Goal: Task Accomplishment & Management: Manage account settings

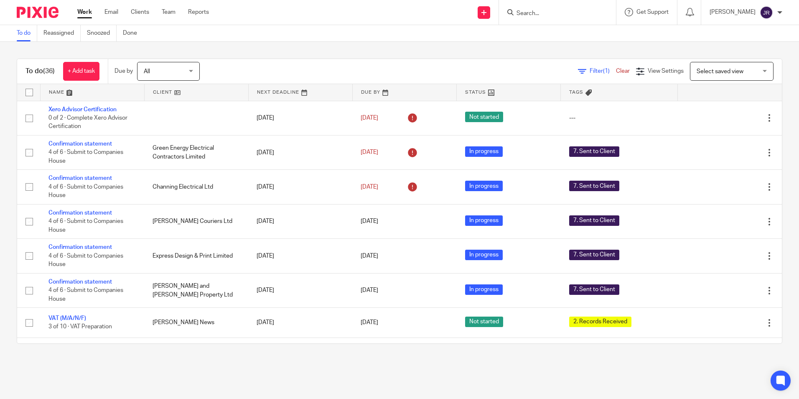
click at [533, 12] on input "Search" at bounding box center [553, 14] width 75 height 8
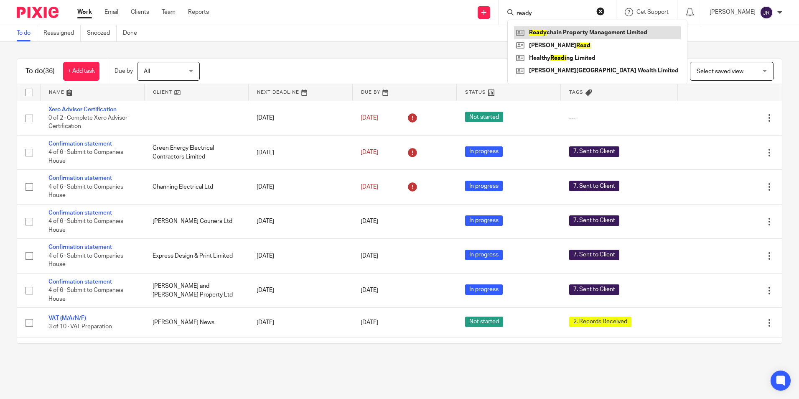
type input "ready"
click at [548, 31] on link at bounding box center [597, 32] width 167 height 13
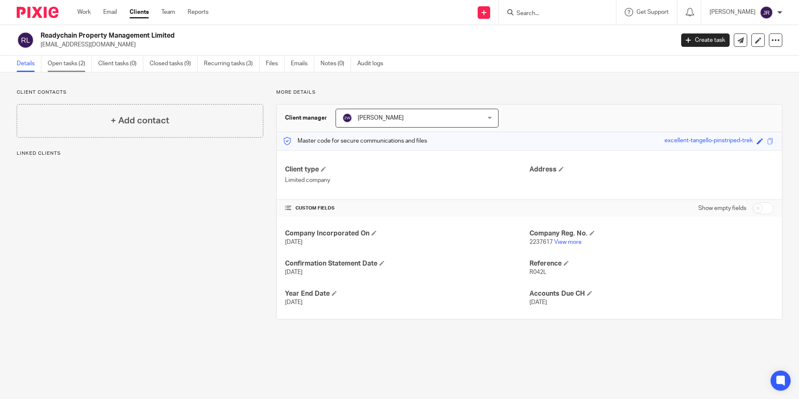
click at [73, 61] on link "Open tasks (2)" at bounding box center [70, 64] width 44 height 16
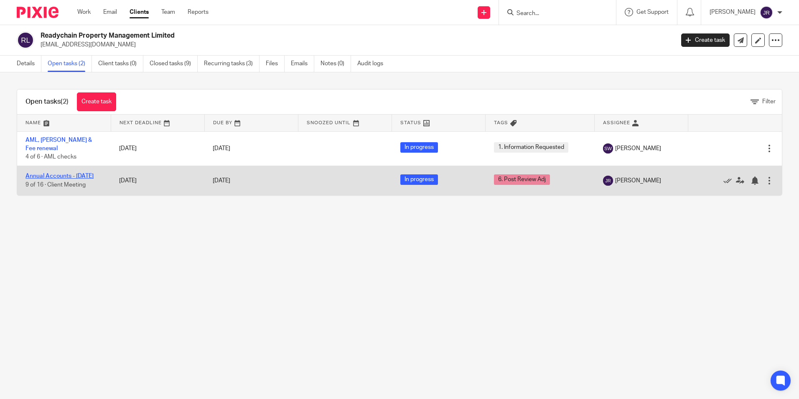
click at [60, 173] on link "Annual Accounts - [DATE]" at bounding box center [59, 176] width 68 height 6
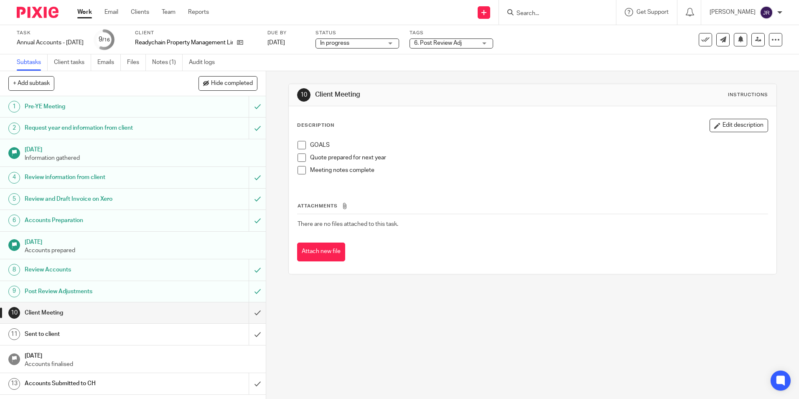
click at [493, 43] on div "6. Post Review Adj" at bounding box center [452, 43] width 84 height 10
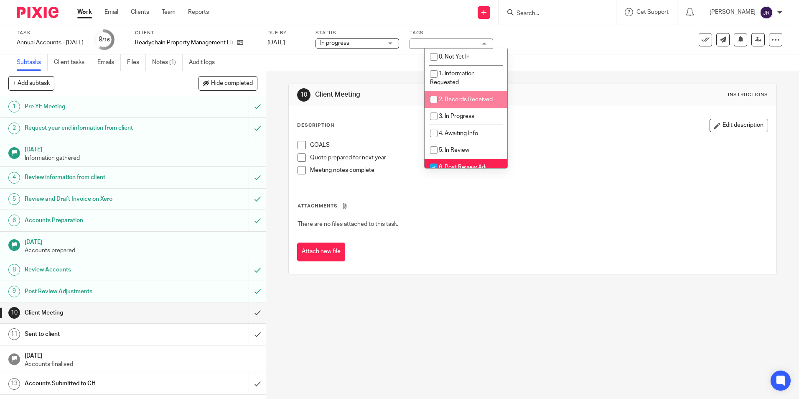
scroll to position [84, 0]
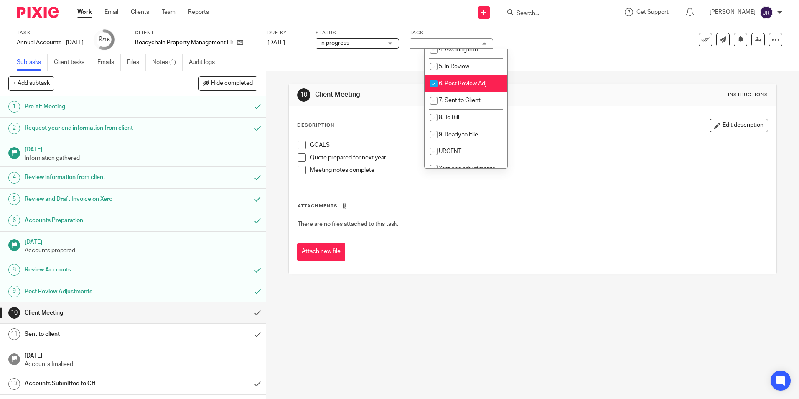
click at [471, 82] on span "6. Post Review Adj" at bounding box center [463, 84] width 48 height 6
checkbox input "false"
click at [472, 95] on li "7. Sent to Client" at bounding box center [466, 100] width 83 height 17
checkbox input "true"
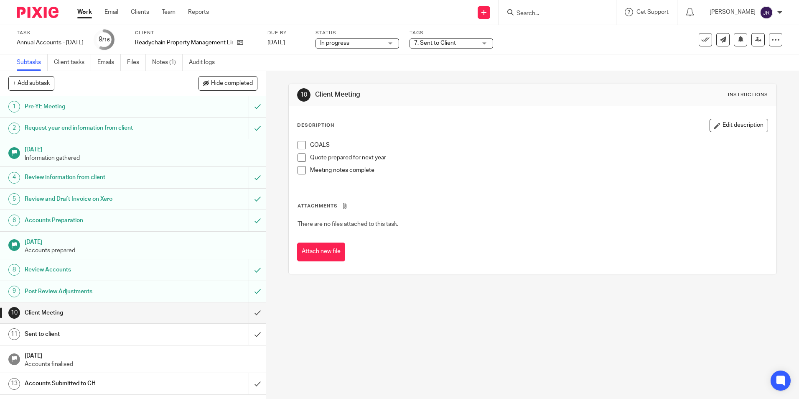
click at [422, 290] on div "10 Client Meeting Instructions Description Edit description GOALS Quote prepare…" at bounding box center [532, 235] width 533 height 328
click at [253, 310] on input "submit" at bounding box center [133, 312] width 266 height 21
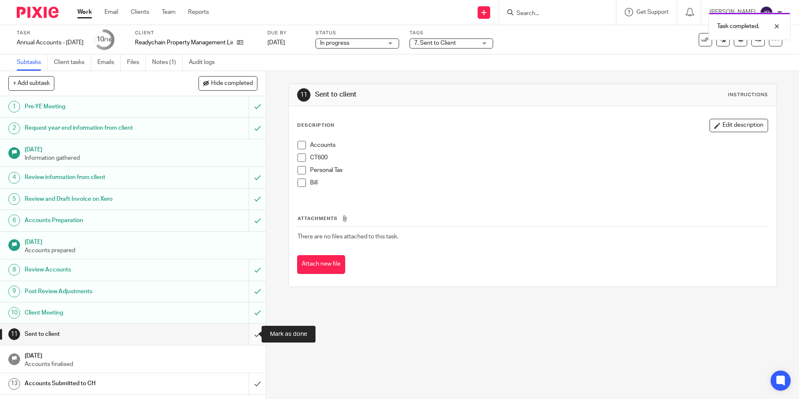
scroll to position [42, 0]
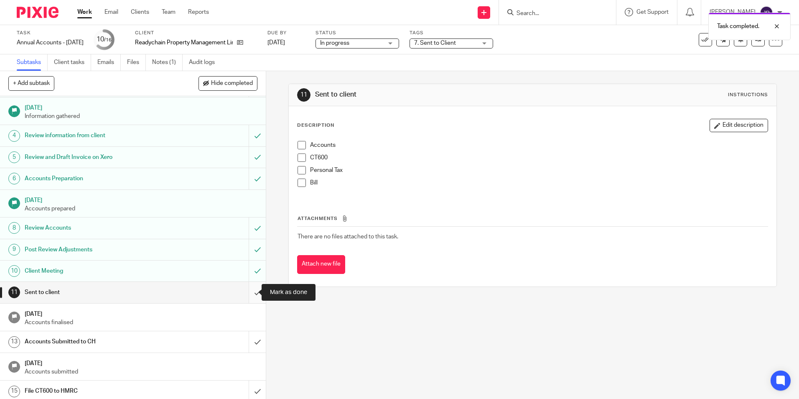
click at [249, 296] on input "submit" at bounding box center [133, 292] width 266 height 21
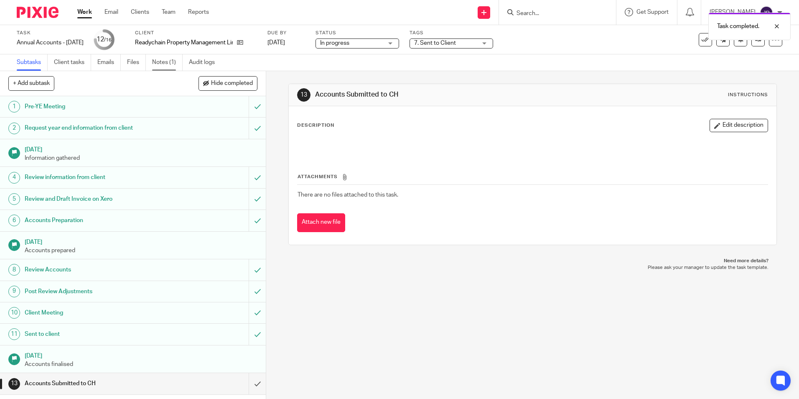
click at [162, 65] on link "Notes (1)" at bounding box center [167, 62] width 31 height 16
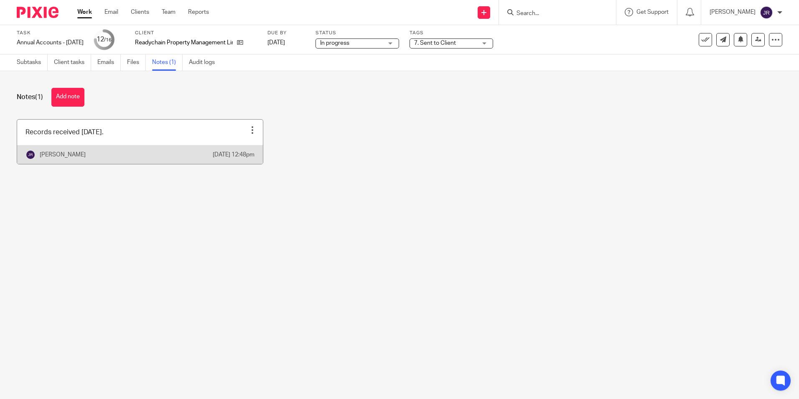
click at [132, 146] on link at bounding box center [140, 142] width 246 height 44
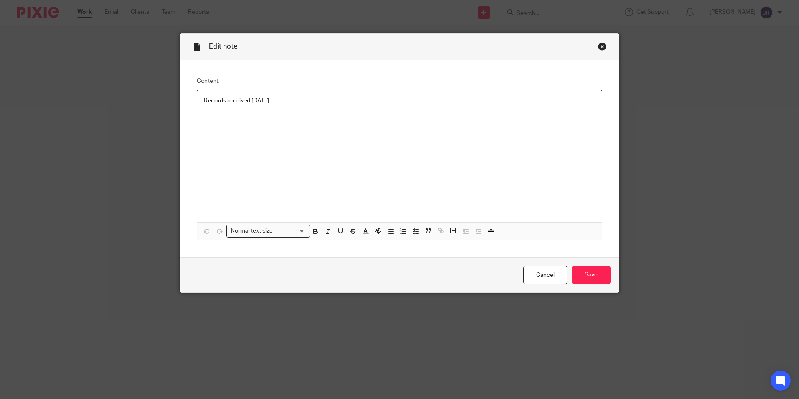
click at [284, 98] on p "Records received [DATE]." at bounding box center [399, 101] width 391 height 8
click at [584, 270] on input "Save" at bounding box center [591, 275] width 39 height 18
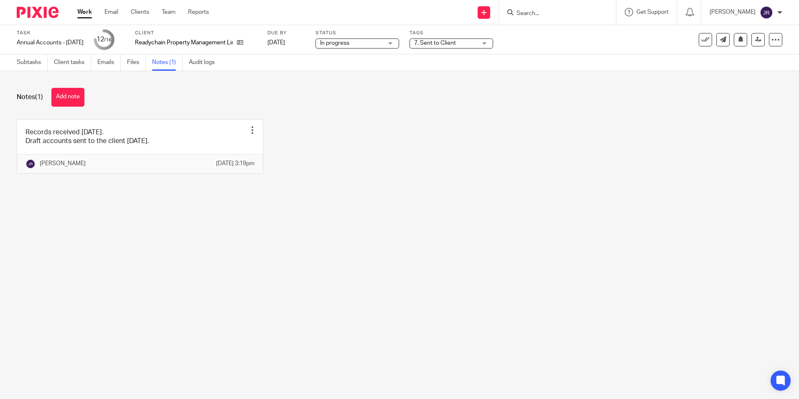
click at [83, 14] on link "Work" at bounding box center [84, 12] width 15 height 8
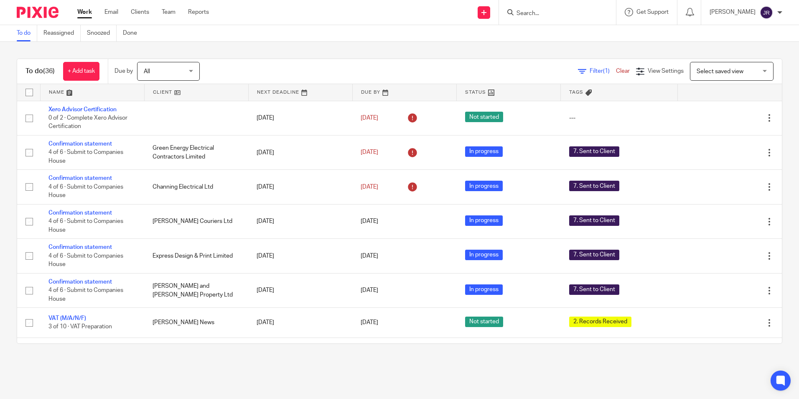
click at [542, 19] on div at bounding box center [557, 12] width 117 height 25
click at [542, 16] on input "Search" at bounding box center [553, 14] width 75 height 8
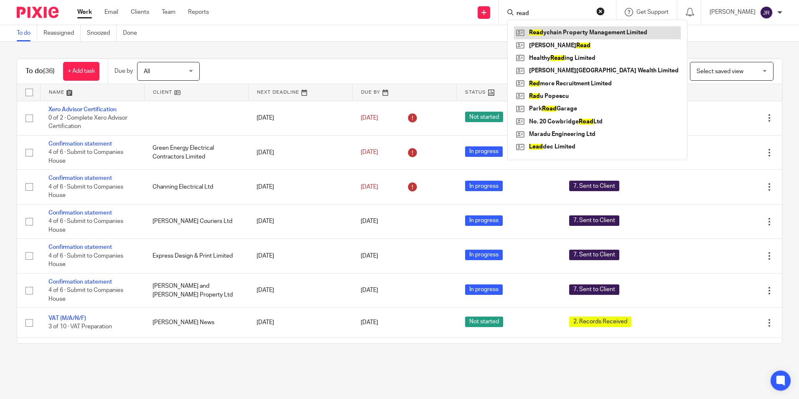
type input "read"
click at [555, 29] on link at bounding box center [597, 32] width 167 height 13
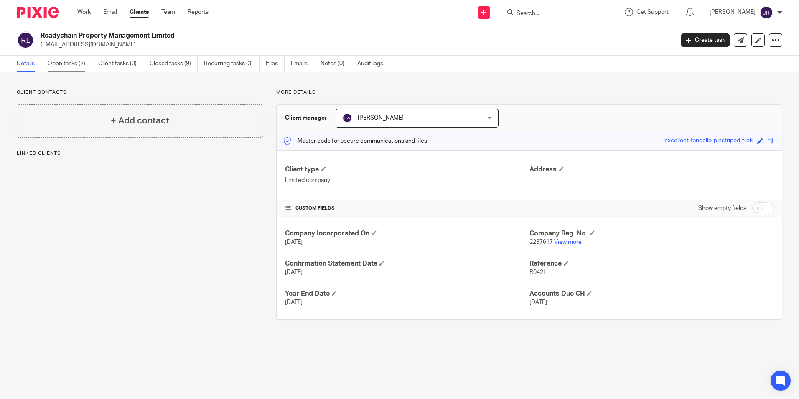
click at [75, 61] on link "Open tasks (2)" at bounding box center [70, 64] width 44 height 16
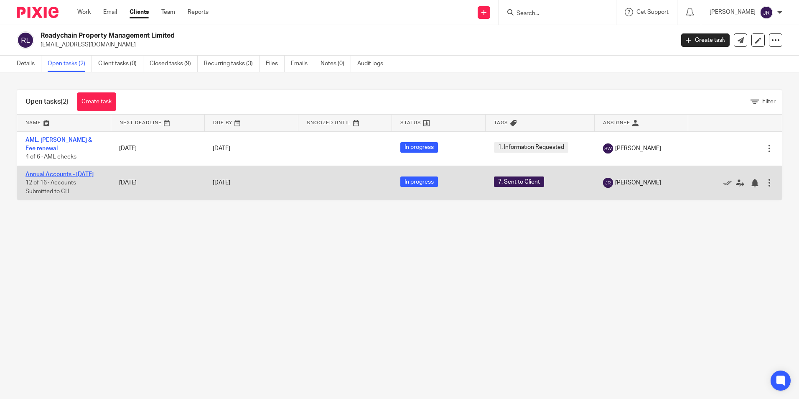
click at [64, 171] on link "Annual Accounts - [DATE]" at bounding box center [59, 174] width 68 height 6
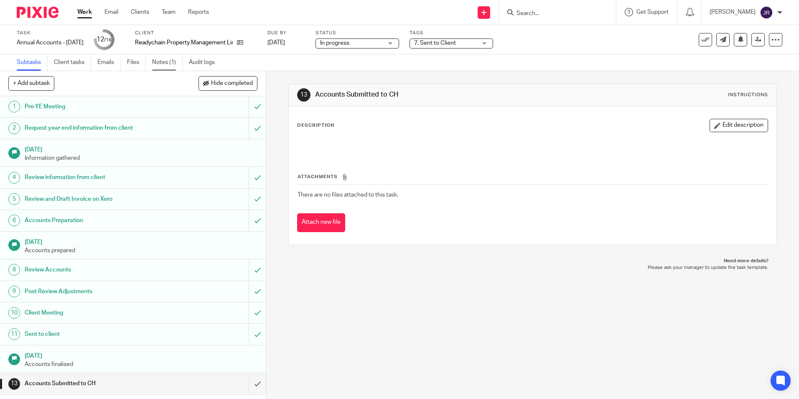
click at [159, 61] on link "Notes (1)" at bounding box center [167, 62] width 31 height 16
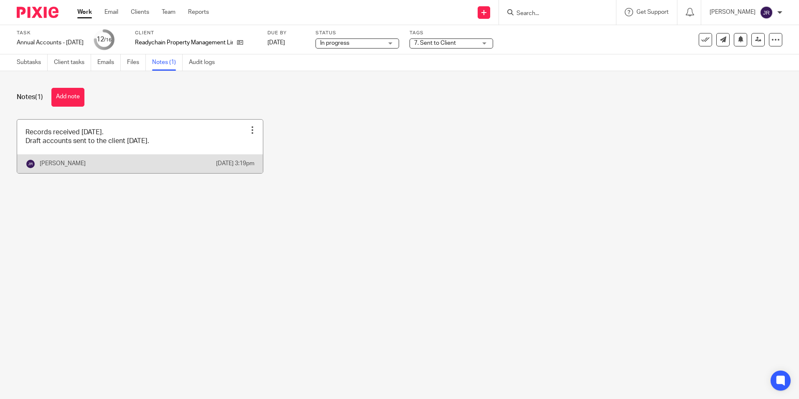
click at [151, 157] on link at bounding box center [140, 146] width 246 height 53
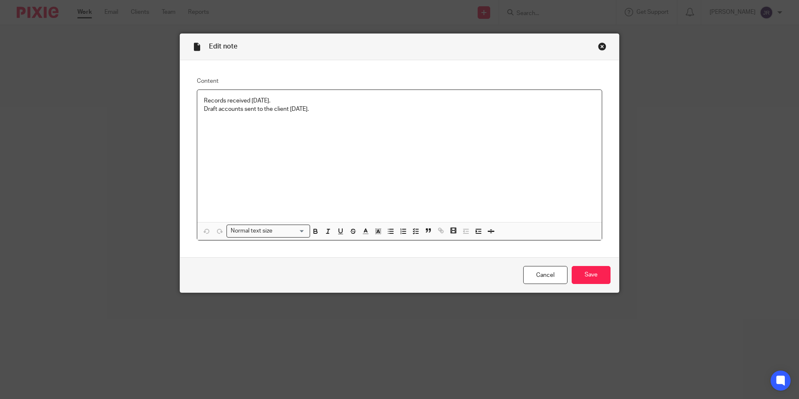
click at [285, 109] on p "Draft accounts sent to the client 15/09/25." at bounding box center [399, 109] width 391 height 8
click at [593, 273] on input "Save" at bounding box center [591, 275] width 39 height 18
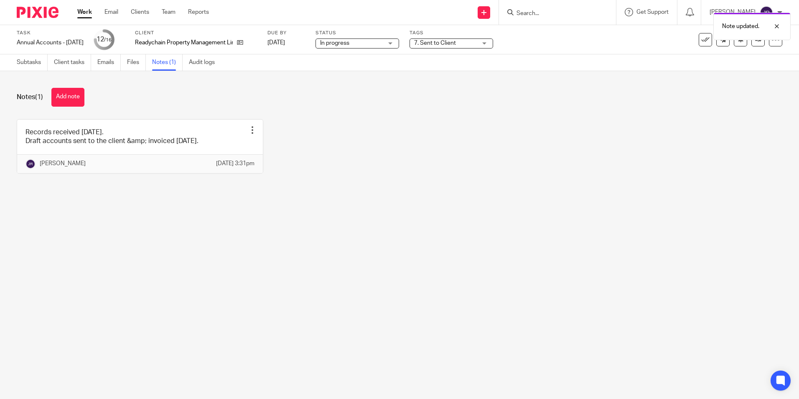
click at [87, 12] on link "Work" at bounding box center [84, 12] width 15 height 8
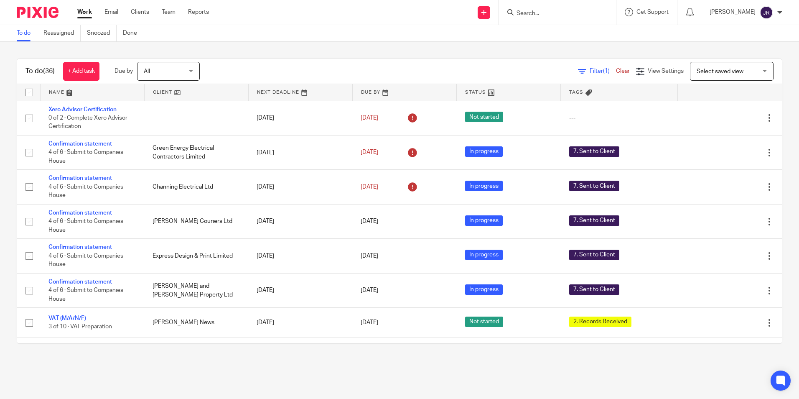
click at [530, 10] on input "Search" at bounding box center [553, 14] width 75 height 8
type input "sandra"
click at [553, 31] on link at bounding box center [570, 32] width 112 height 13
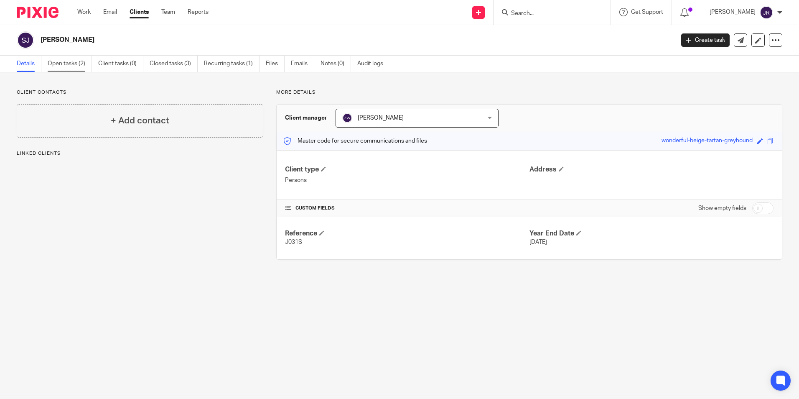
click at [69, 66] on link "Open tasks (2)" at bounding box center [70, 64] width 44 height 16
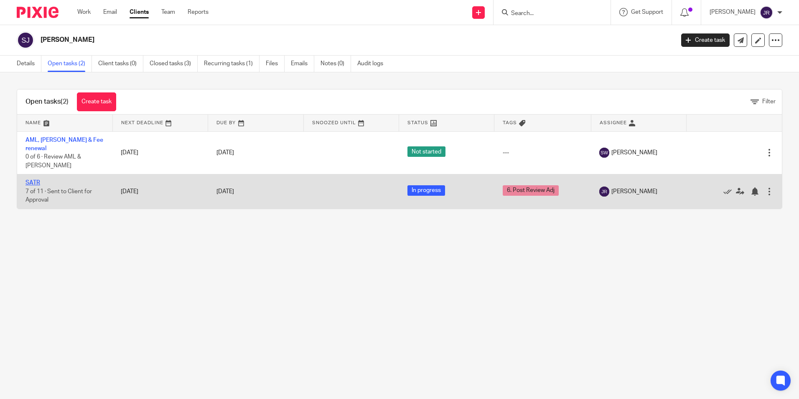
click at [33, 180] on link "SATR" at bounding box center [32, 183] width 15 height 6
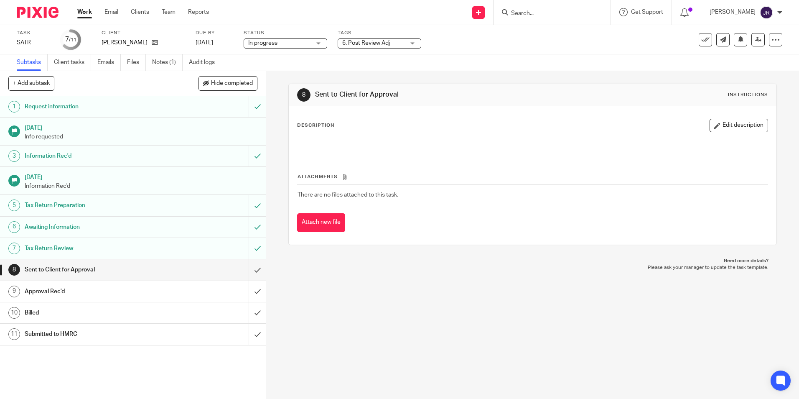
click at [322, 44] on div "In progress In progress" at bounding box center [286, 43] width 84 height 10
click at [312, 71] on li "In progress" at bounding box center [285, 73] width 83 height 17
click at [417, 43] on div "6. Post Review Adj" at bounding box center [380, 43] width 84 height 10
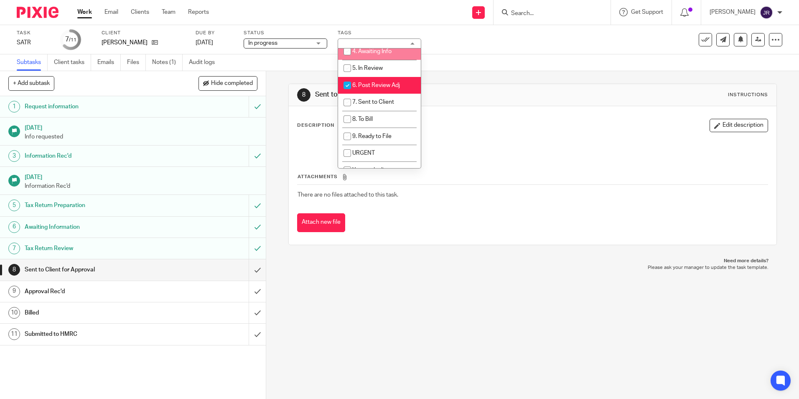
scroll to position [84, 0]
click at [395, 83] on span "6. Post Review Adj" at bounding box center [376, 84] width 48 height 6
checkbox input "false"
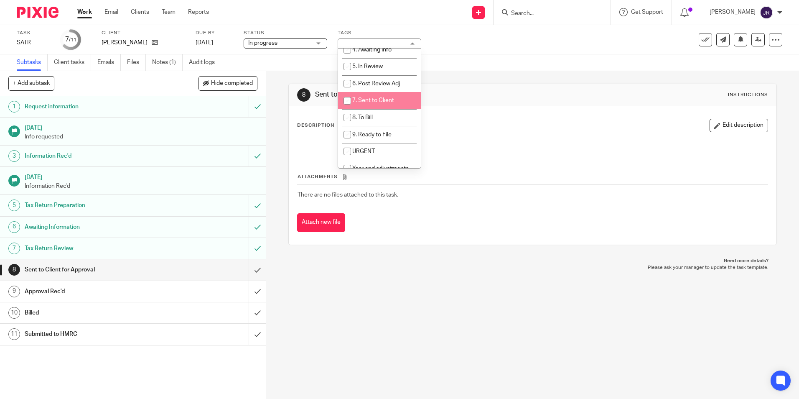
click at [388, 94] on li "7. Sent to Client" at bounding box center [379, 100] width 83 height 17
checkbox input "true"
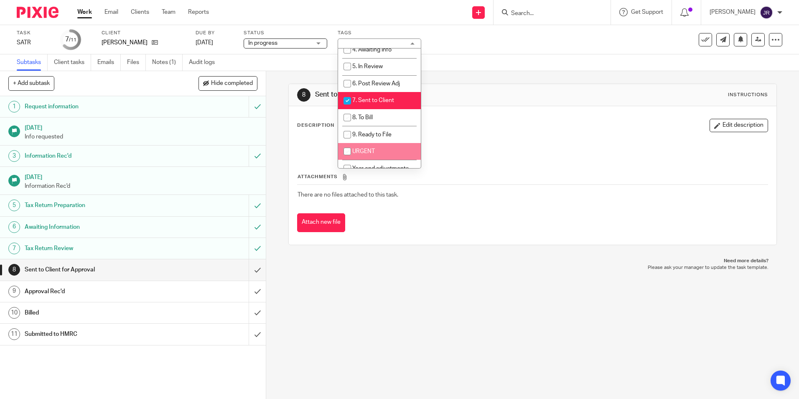
click at [387, 291] on div "8 Sent to Client for Approval Instructions Description Edit description Attachm…" at bounding box center [532, 235] width 533 height 328
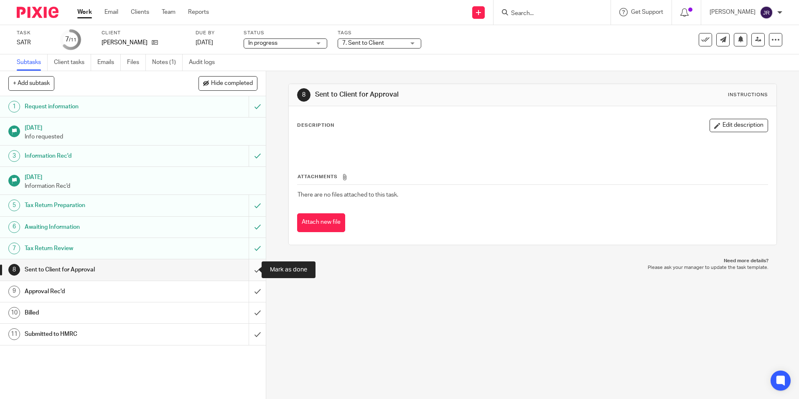
click at [252, 270] on input "submit" at bounding box center [133, 269] width 266 height 21
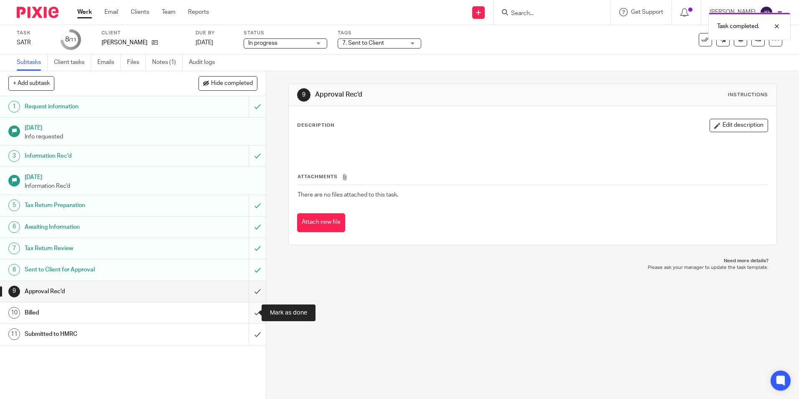
click at [247, 309] on input "submit" at bounding box center [133, 312] width 266 height 21
click at [165, 61] on link "Notes (1)" at bounding box center [167, 62] width 31 height 16
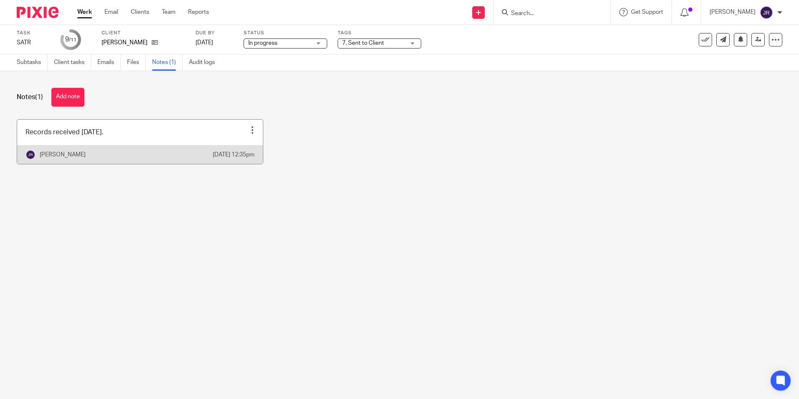
click at [144, 143] on link at bounding box center [140, 142] width 246 height 44
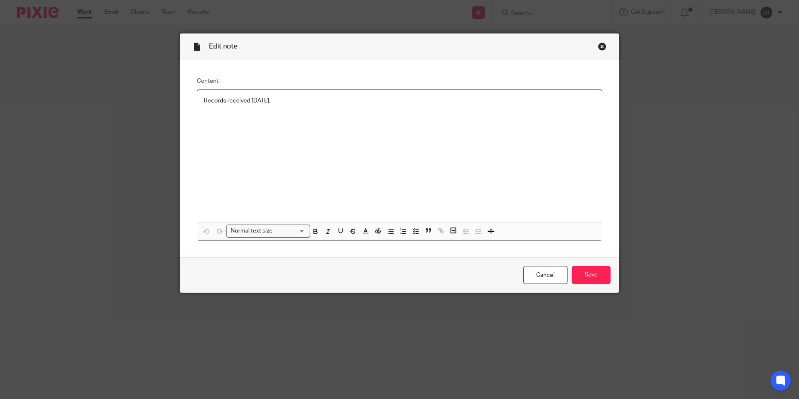
click at [278, 99] on p "Records received [DATE]." at bounding box center [399, 101] width 391 height 8
click at [575, 270] on input "Save" at bounding box center [591, 275] width 39 height 18
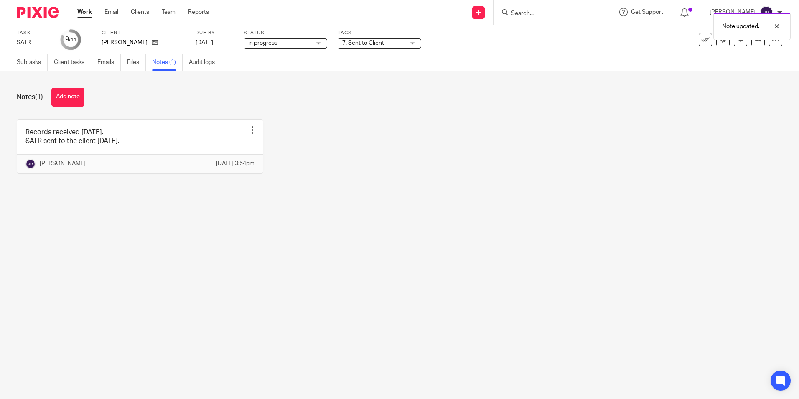
click at [84, 15] on link "Work" at bounding box center [84, 12] width 15 height 8
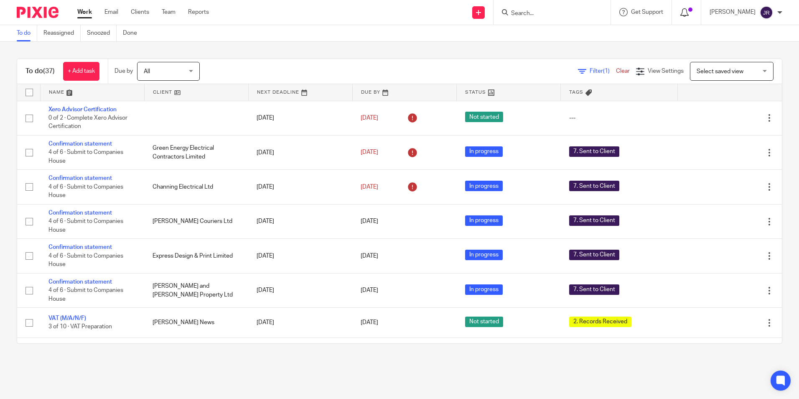
click at [689, 10] on icon at bounding box center [684, 12] width 8 height 8
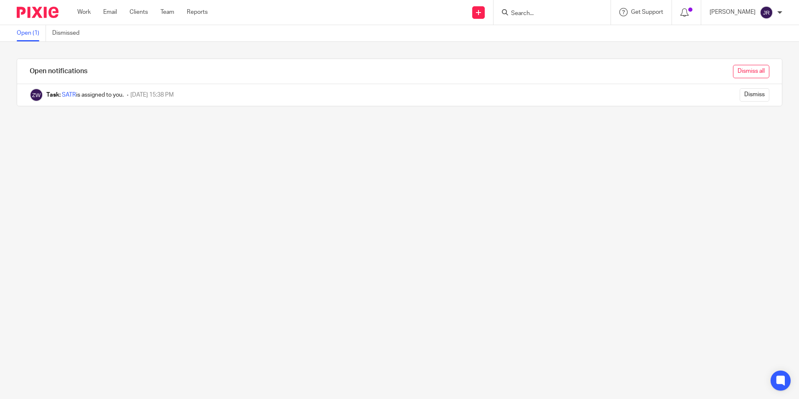
click at [741, 67] on input "Dismiss all" at bounding box center [751, 71] width 36 height 13
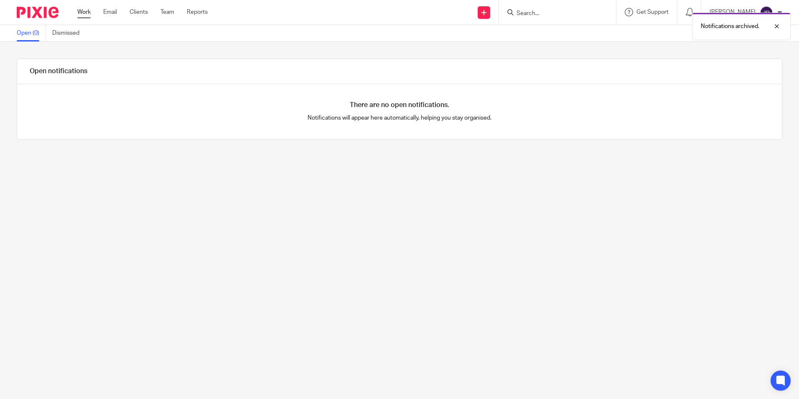
click at [89, 10] on link "Work" at bounding box center [83, 12] width 13 height 8
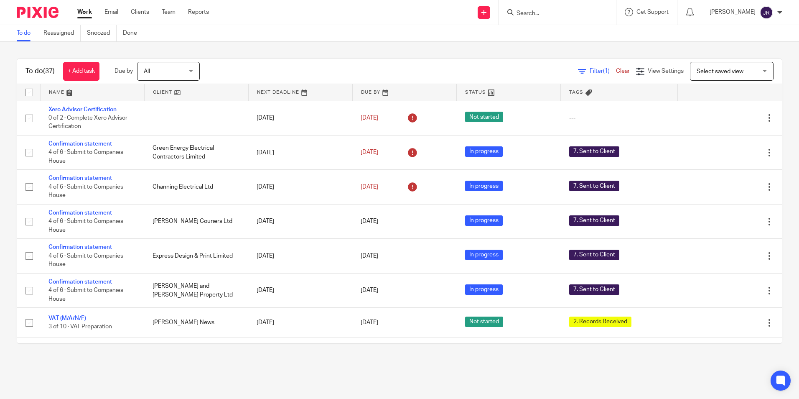
click at [557, 8] on form at bounding box center [560, 12] width 89 height 10
click at [555, 10] on input "Search" at bounding box center [553, 14] width 75 height 8
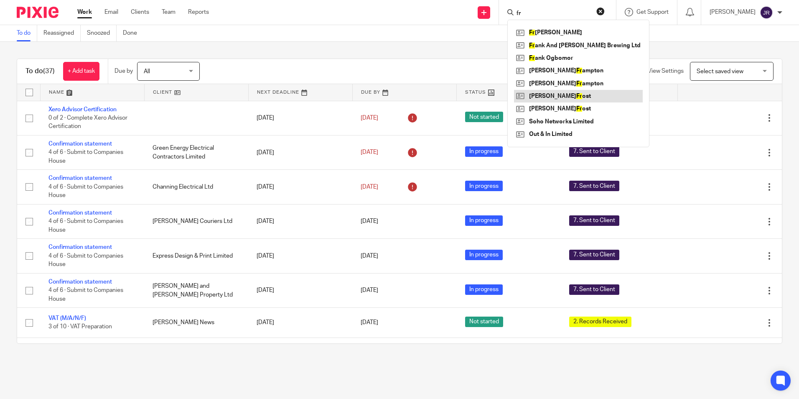
type input "fr"
click at [567, 99] on link at bounding box center [578, 96] width 129 height 13
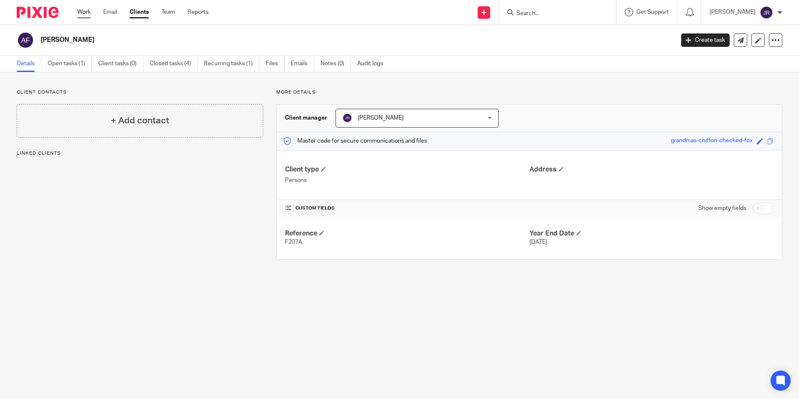
click at [84, 10] on link "Work" at bounding box center [83, 12] width 13 height 8
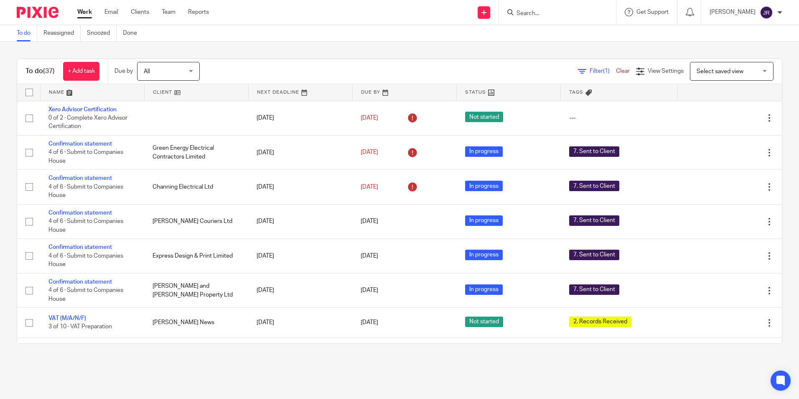
click at [537, 17] on input "Search" at bounding box center [553, 14] width 75 height 8
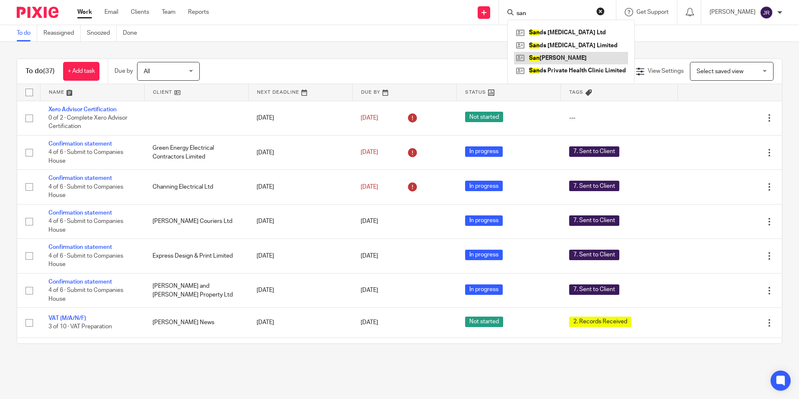
type input "san"
click at [568, 54] on link at bounding box center [571, 58] width 114 height 13
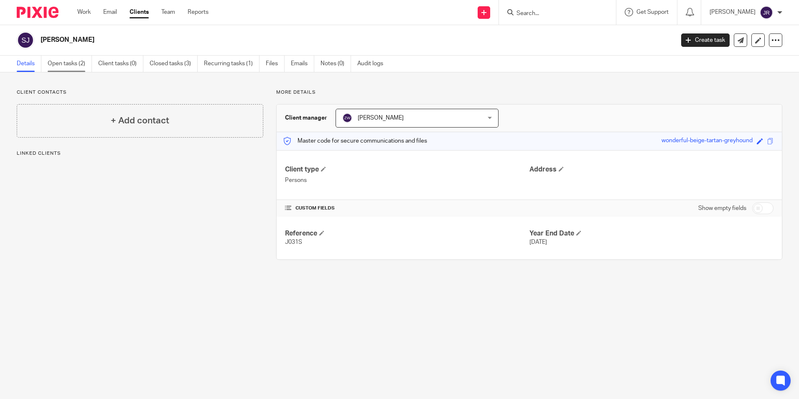
click at [66, 61] on link "Open tasks (2)" at bounding box center [70, 64] width 44 height 16
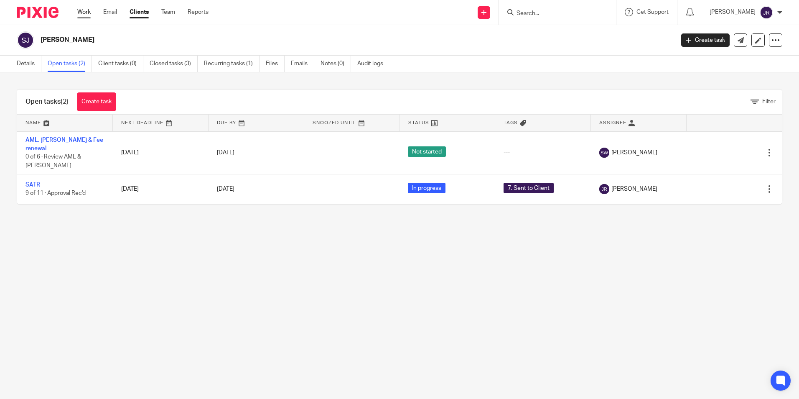
click at [87, 10] on link "Work" at bounding box center [83, 12] width 13 height 8
